Goal: Task Accomplishment & Management: Complete application form

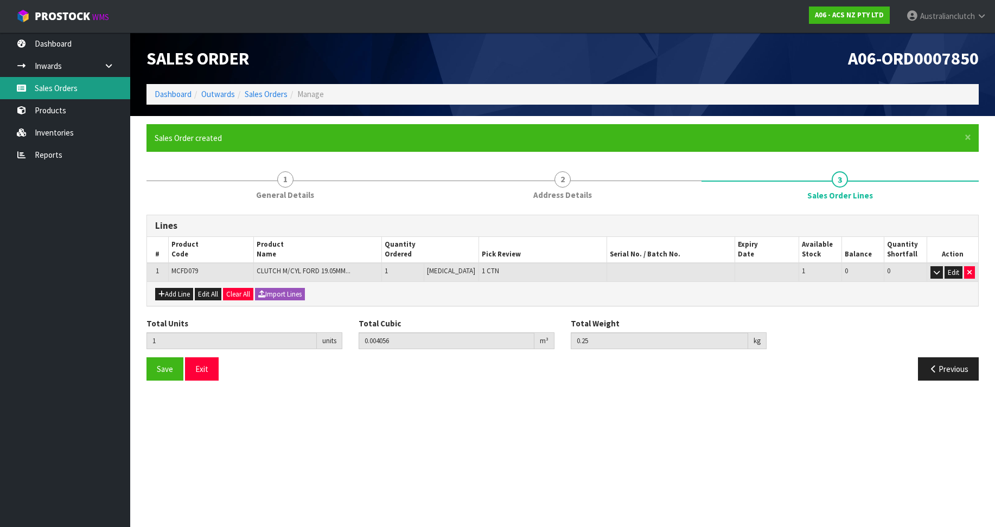
click at [110, 85] on link "Sales Orders" at bounding box center [65, 88] width 130 height 22
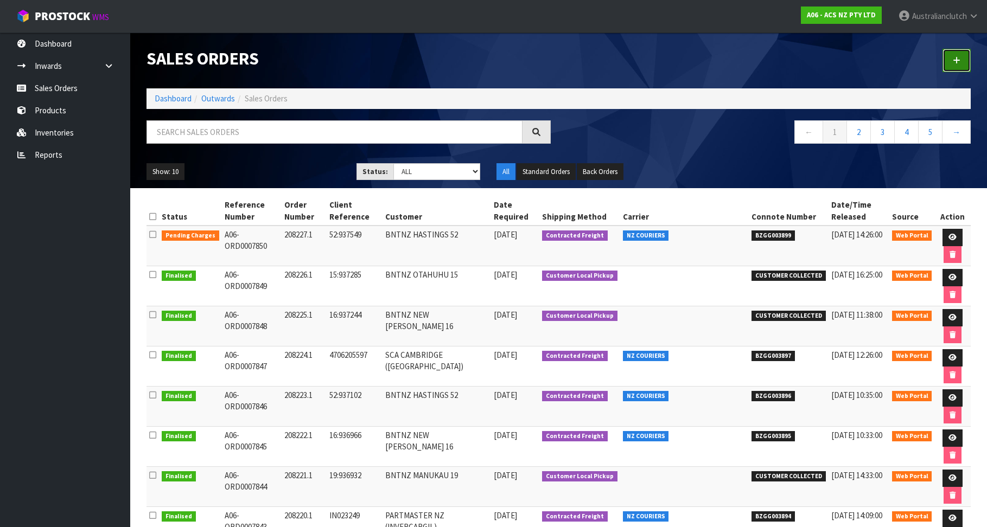
click at [951, 65] on link at bounding box center [956, 60] width 28 height 23
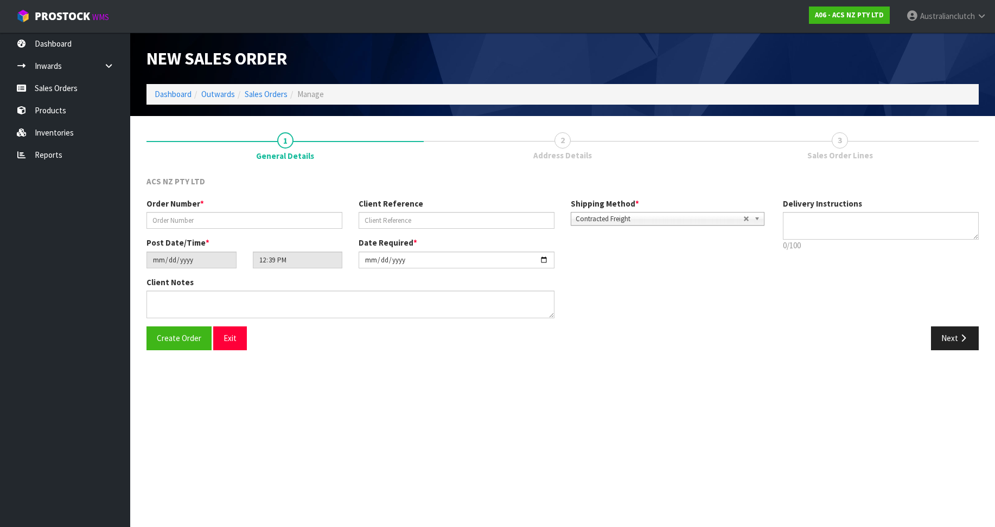
click at [448, 159] on link "2 Address Details" at bounding box center [562, 145] width 277 height 43
click at [165, 222] on input "text" at bounding box center [244, 220] width 196 height 17
paste input "208228.1"
type input "208228.1"
click at [469, 228] on input "text" at bounding box center [457, 220] width 196 height 17
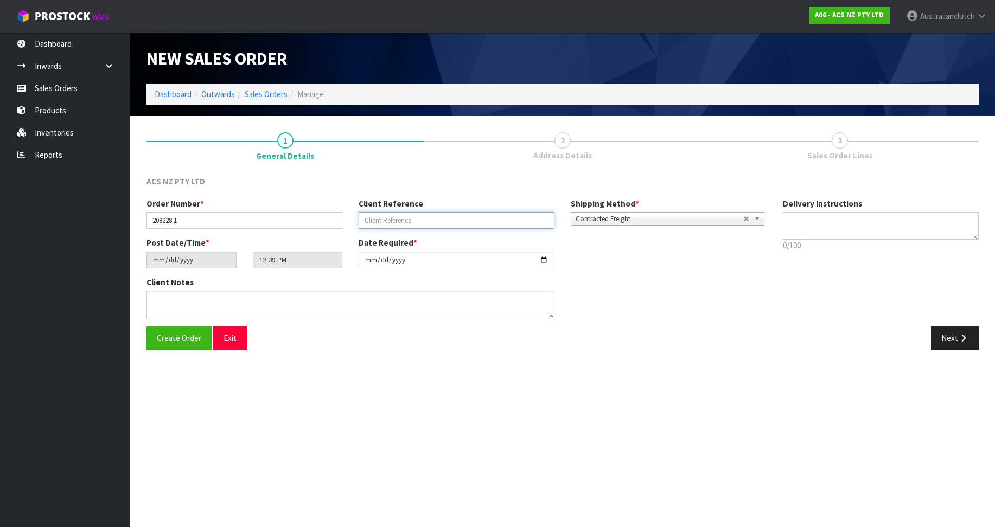
paste input "8:937755"
type input "8:937755"
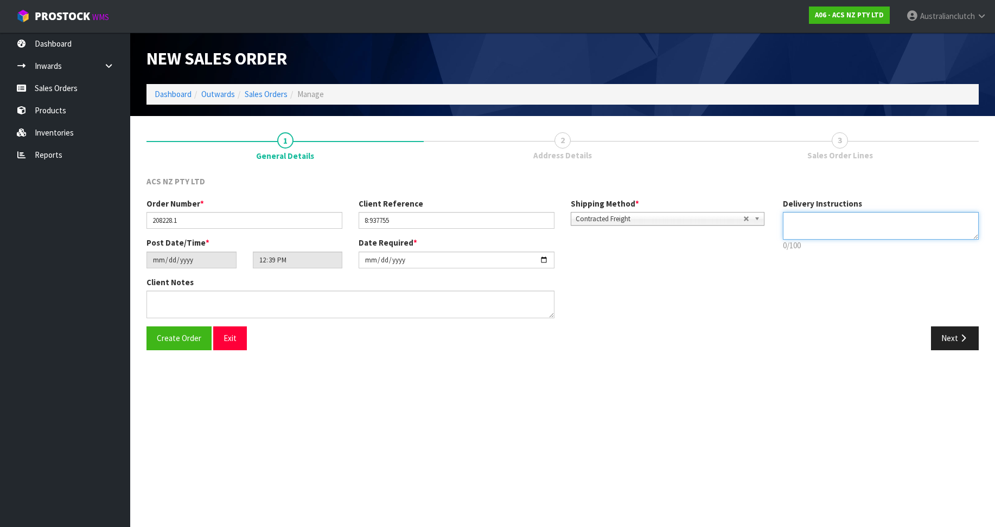
click at [840, 227] on textarea at bounding box center [881, 226] width 196 height 28
type textarea "PLEASE SEND VIA NZC"
click at [953, 335] on button "Next" at bounding box center [955, 338] width 48 height 23
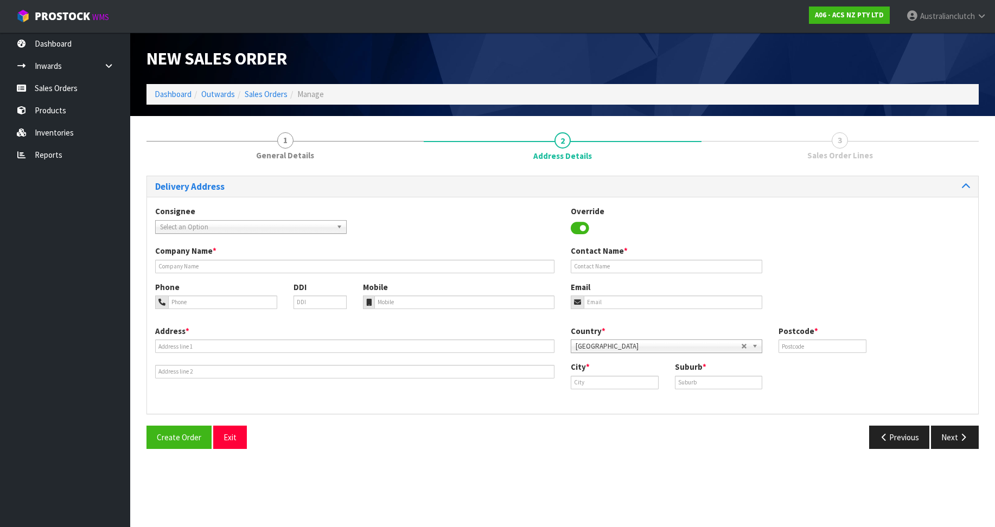
click at [196, 223] on span "Select an Option" at bounding box center [246, 227] width 172 height 13
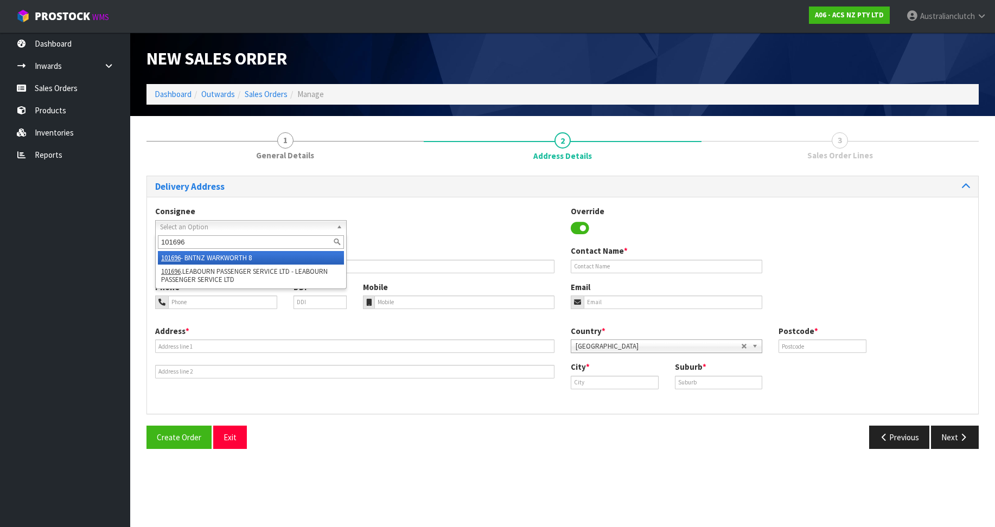
type input "101696"
click at [213, 257] on li "101696 - BNTNZ WARKWORTH 8" at bounding box center [251, 258] width 186 height 14
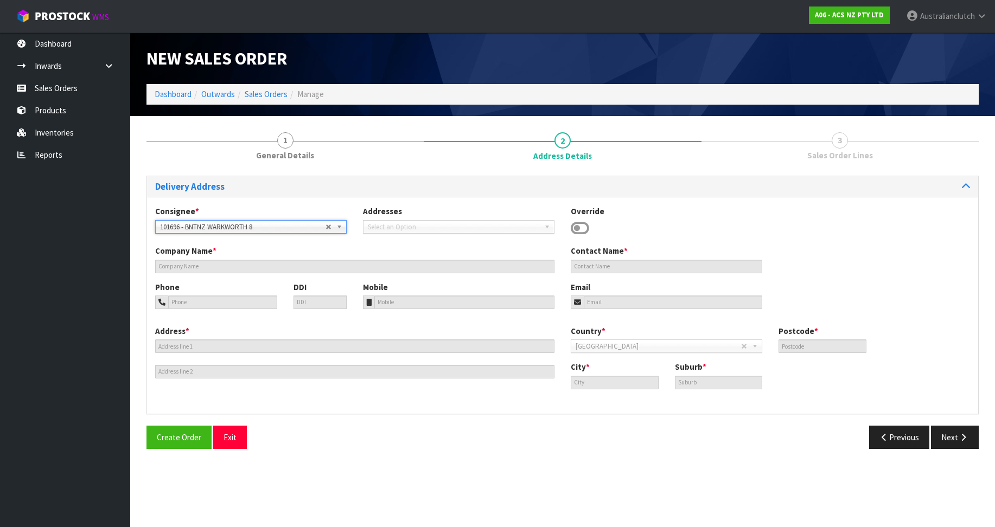
type input "BNTNZ WARKWORTH 8"
type input "[STREET_ADDRESS]"
type input "910"
type input "WARKWORTH"
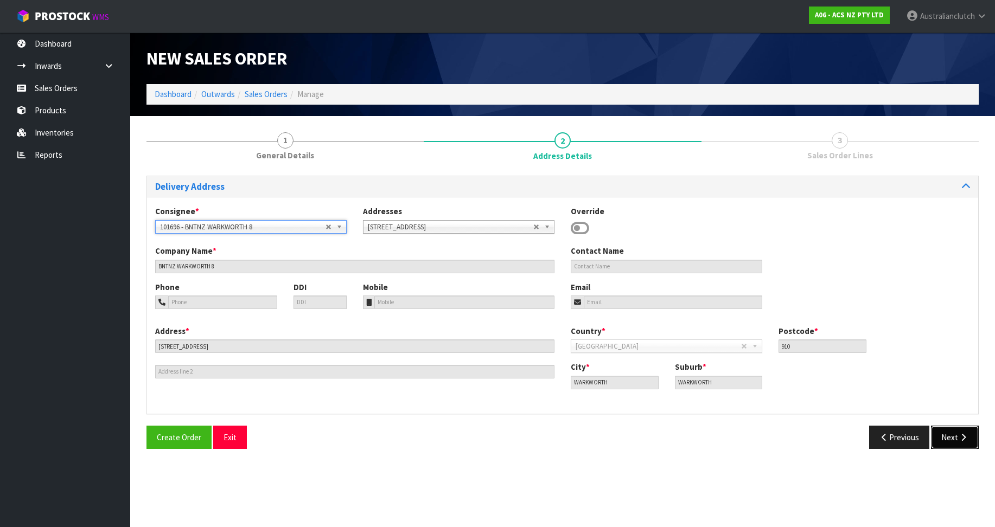
click at [969, 432] on button "Next" at bounding box center [955, 437] width 48 height 23
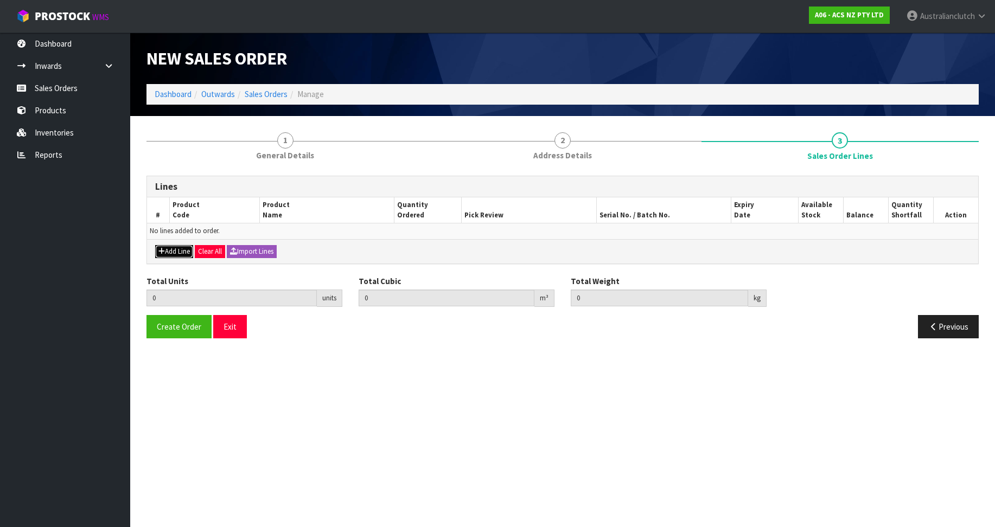
click at [164, 248] on icon "button" at bounding box center [161, 251] width 7 height 7
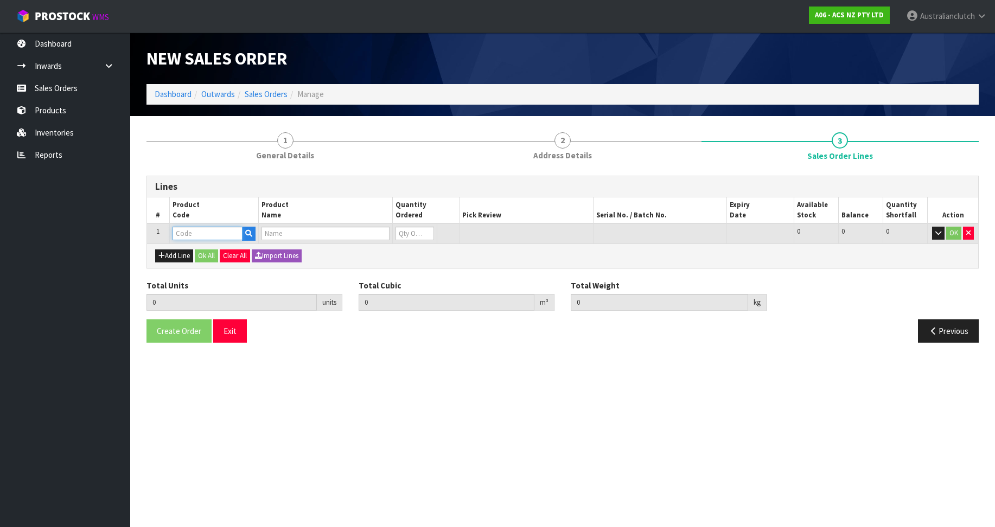
click at [174, 237] on input "text" at bounding box center [207, 234] width 70 height 14
paste input "KTY28019"
type input "KTY28019"
type input "0.000000"
type input "0.000"
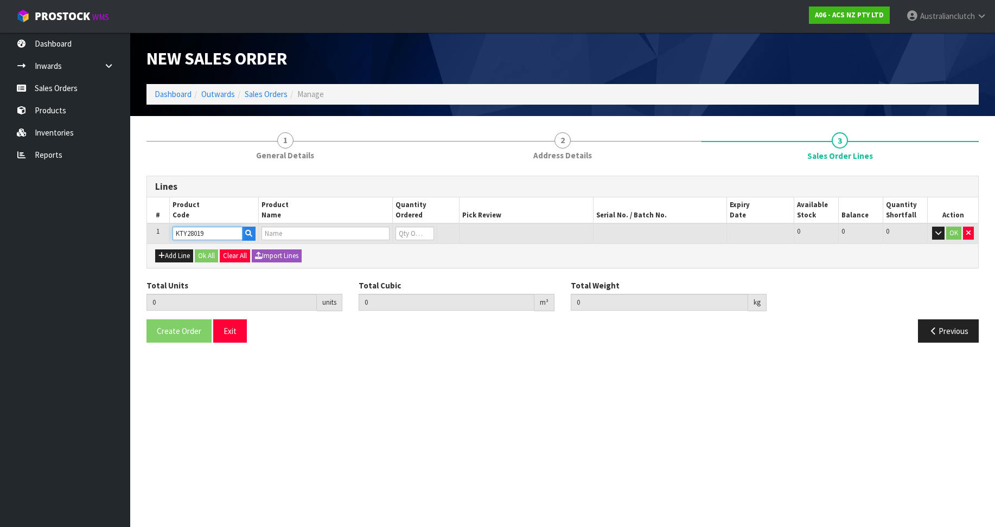
type input "KIT STD TOYOTA COASTER 4.2L"
type input "0"
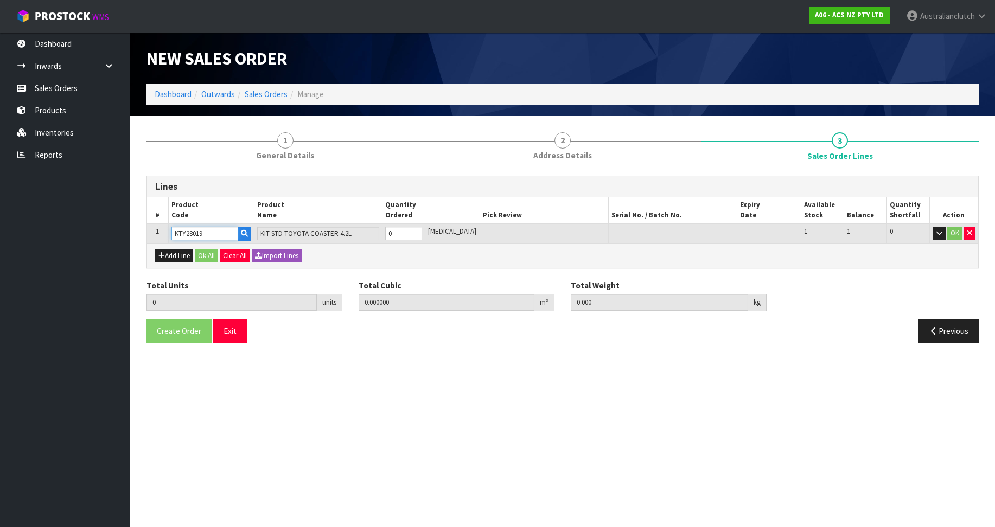
type input "KTY28019"
type input "1"
type input "0.01443"
type input "12.99"
type input "1"
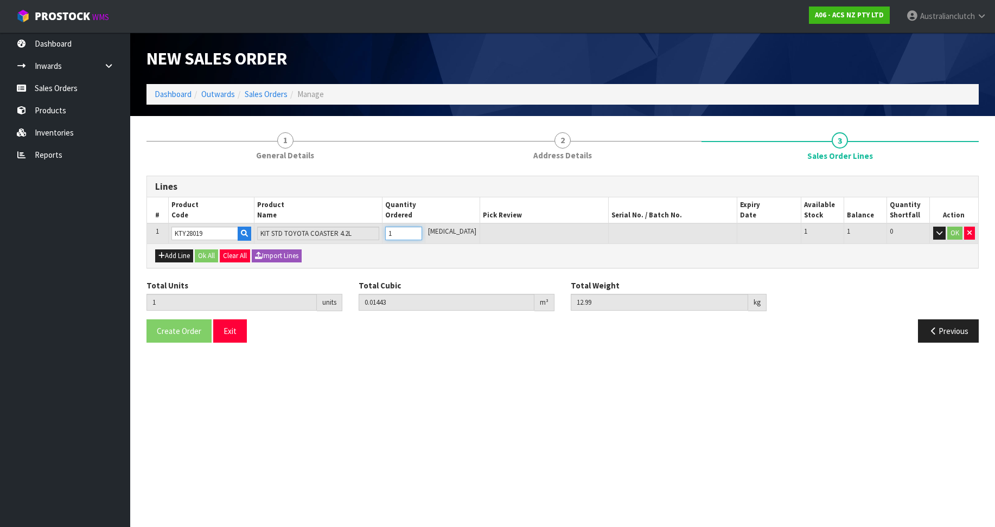
click at [422, 231] on input "1" at bounding box center [403, 234] width 37 height 14
click at [954, 225] on td "OK" at bounding box center [953, 233] width 49 height 20
click at [949, 231] on button "OK" at bounding box center [954, 233] width 15 height 13
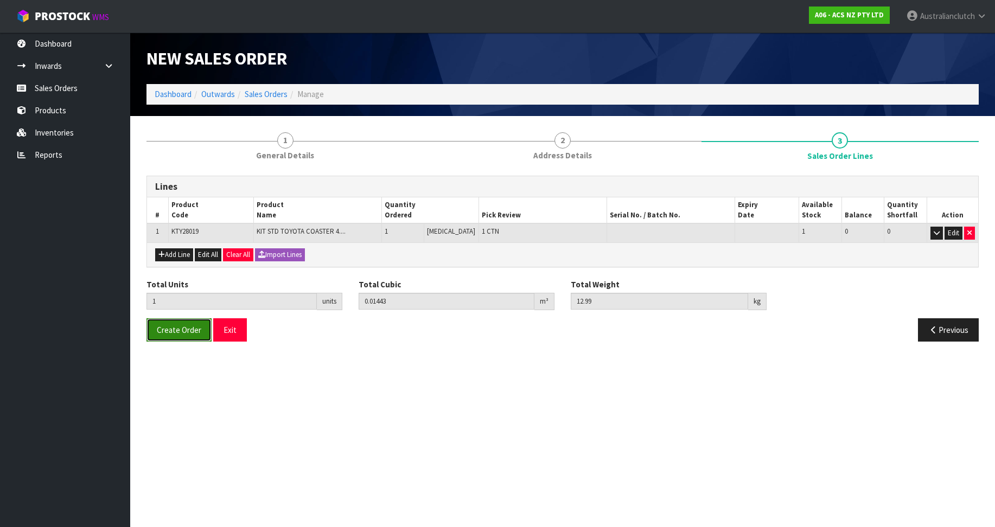
click at [158, 330] on span "Create Order" at bounding box center [179, 330] width 44 height 10
